Goal: Information Seeking & Learning: Learn about a topic

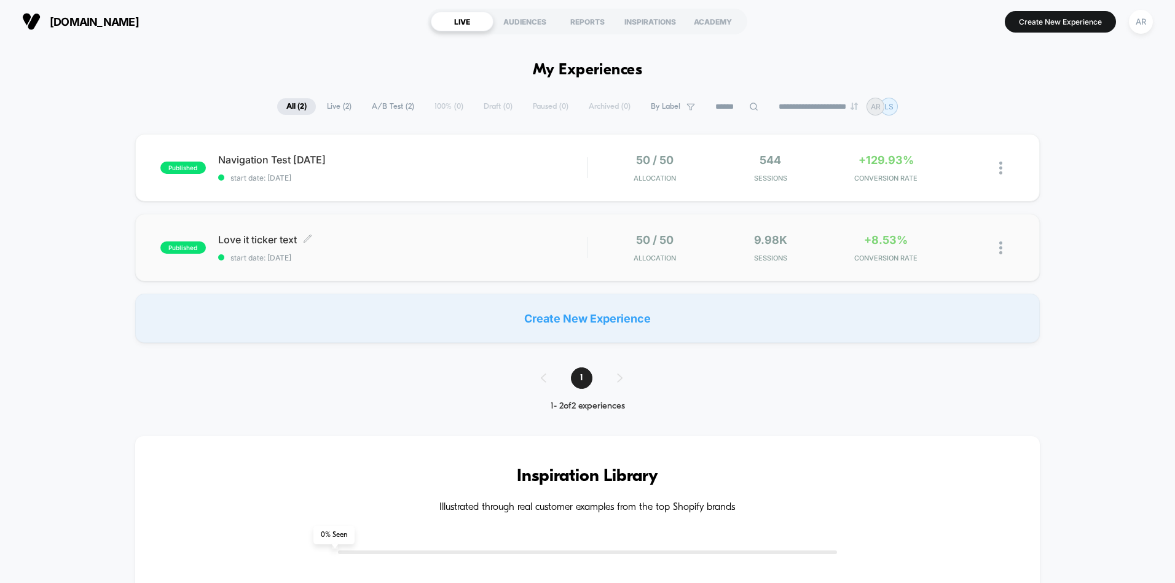
click at [350, 237] on span "Love it ticker text Click to edit experience details" at bounding box center [402, 240] width 369 height 12
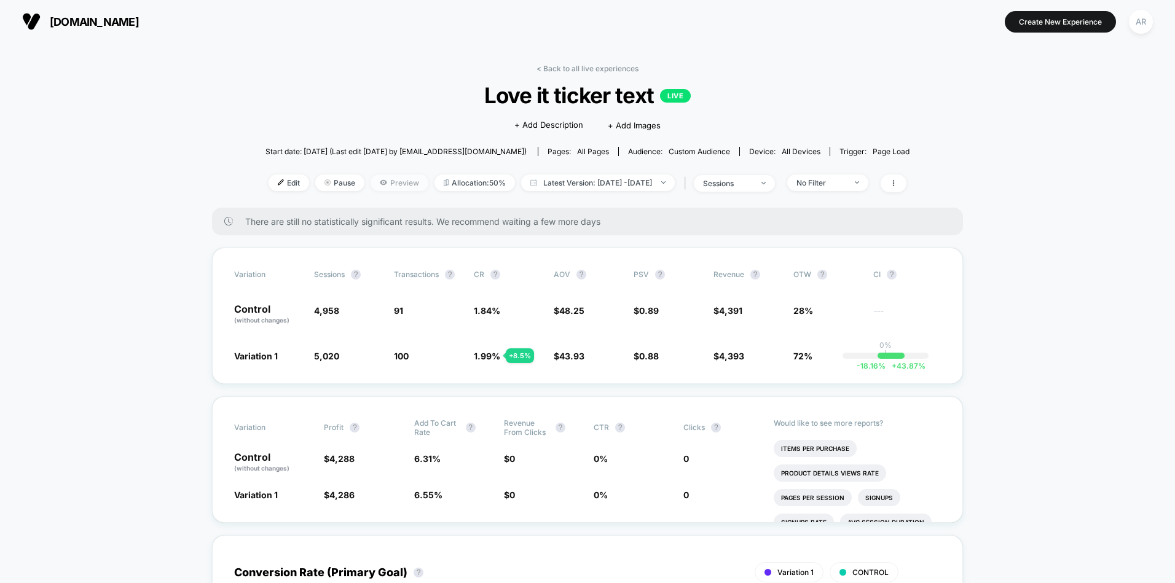
click at [371, 181] on span "Preview" at bounding box center [400, 183] width 58 height 17
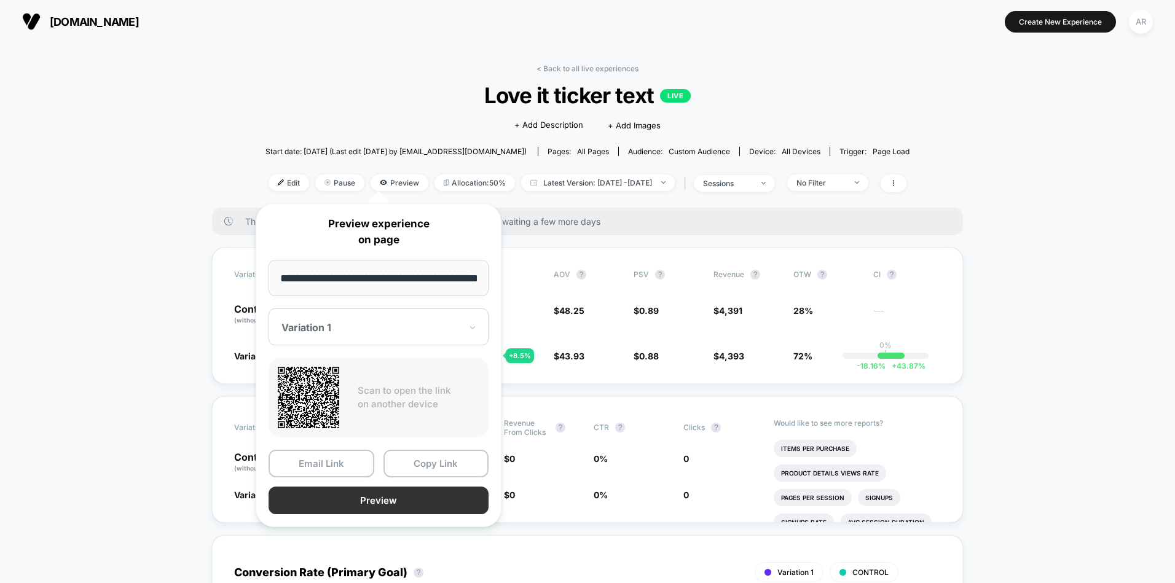
click at [366, 506] on button "Preview" at bounding box center [379, 501] width 220 height 28
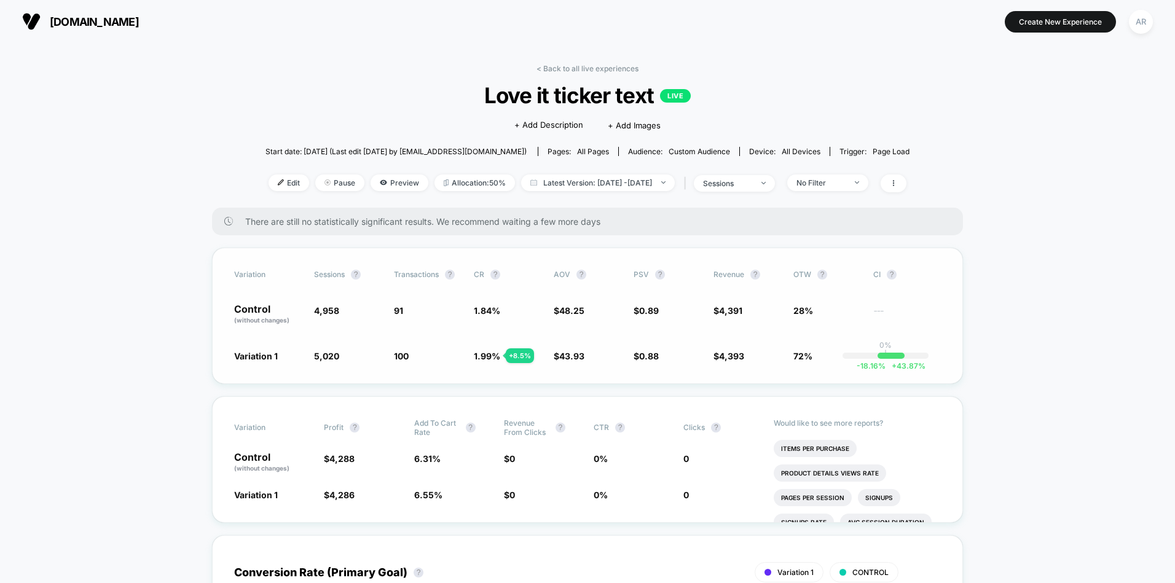
click at [340, 317] on span "4,958" at bounding box center [348, 314] width 68 height 21
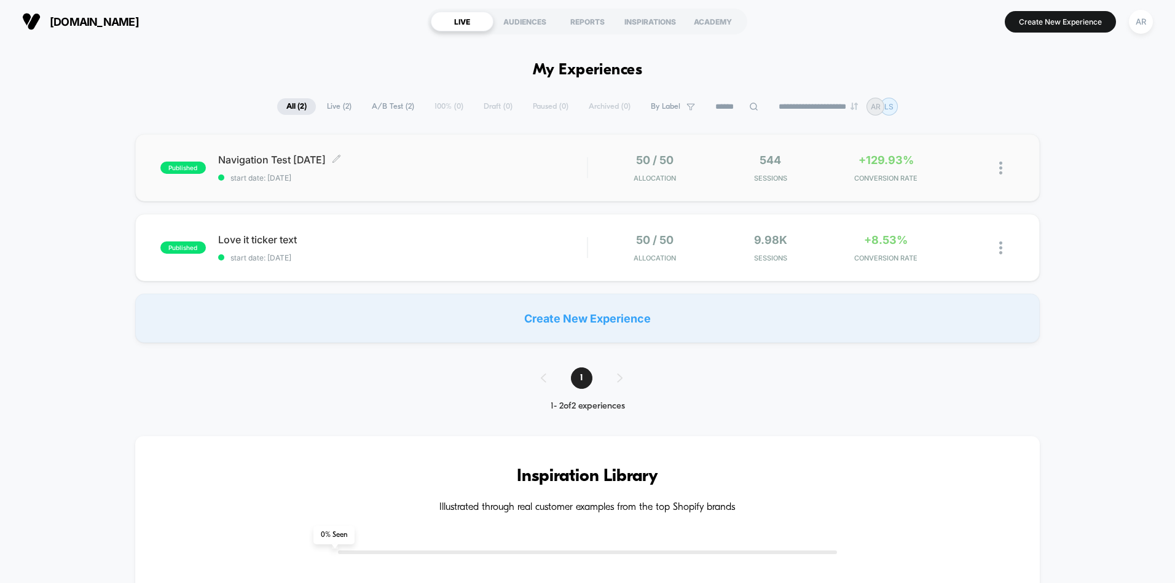
click at [241, 175] on span "start date: [DATE]" at bounding box center [402, 177] width 369 height 9
